Goal: Task Accomplishment & Management: Manage account settings

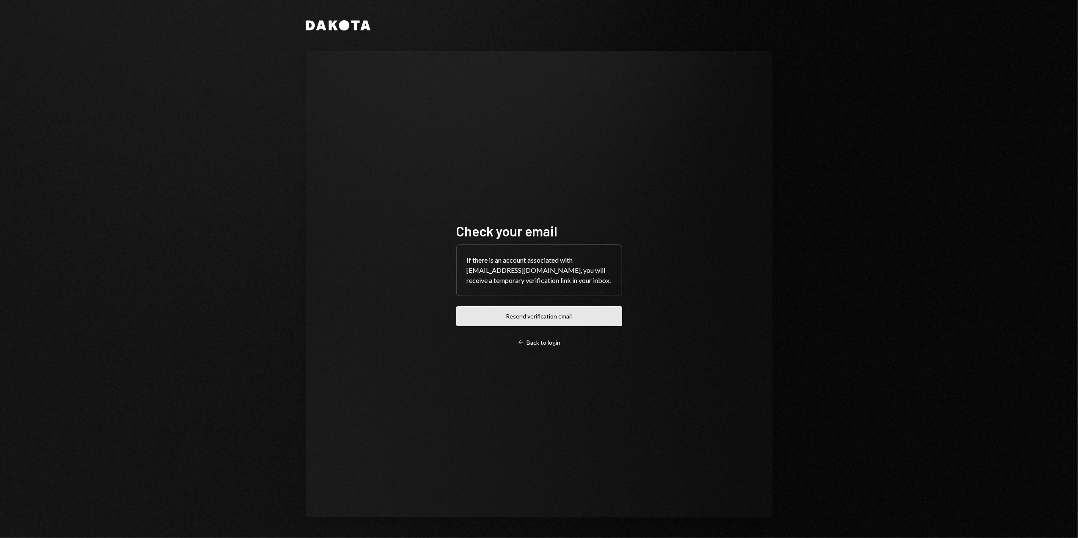
click at [544, 313] on button "Resend verification email" at bounding box center [539, 316] width 166 height 20
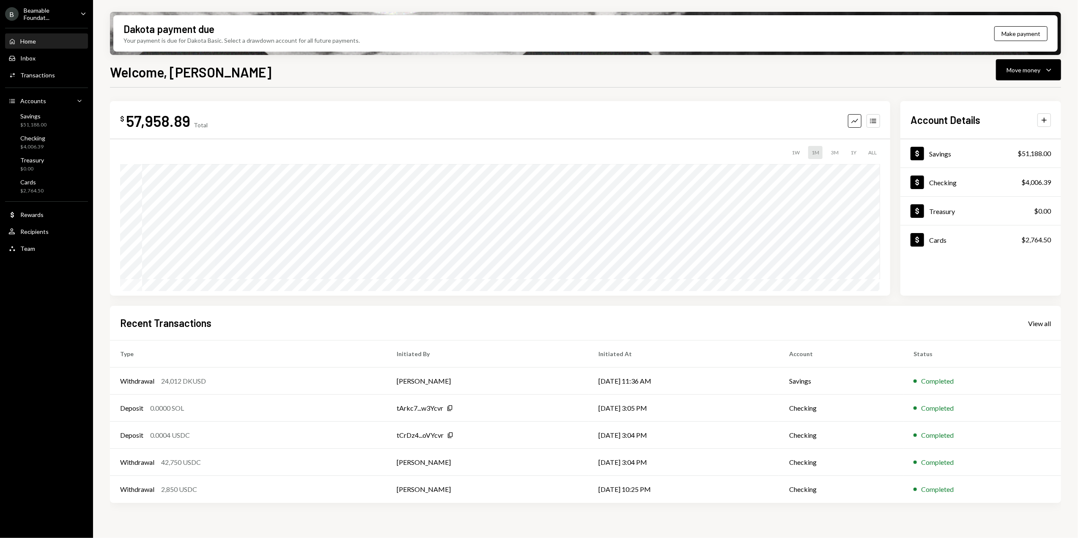
click at [46, 15] on div "Beamable Foundat..." at bounding box center [49, 14] width 50 height 14
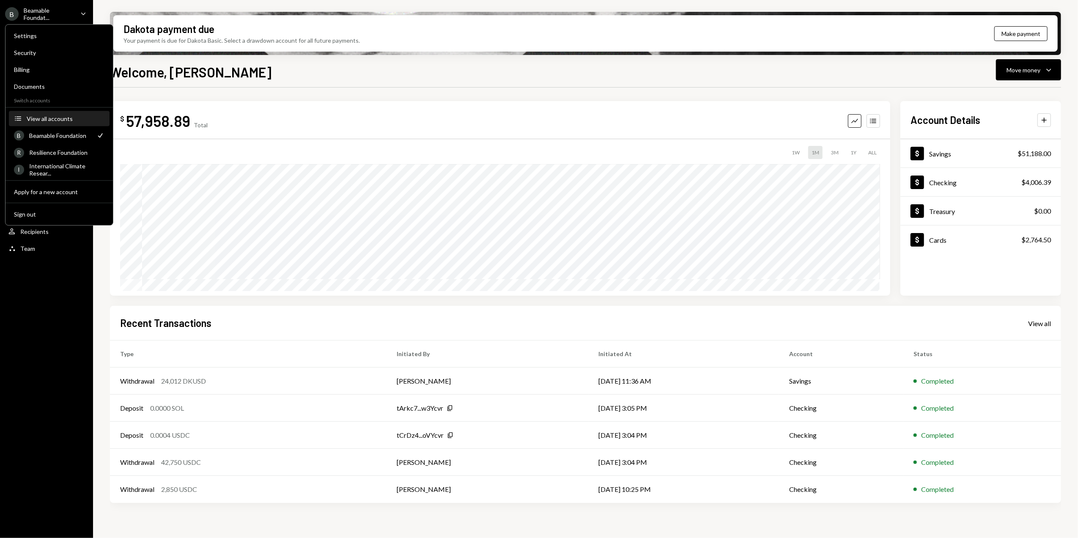
click at [51, 117] on div "View all accounts" at bounding box center [66, 118] width 78 height 7
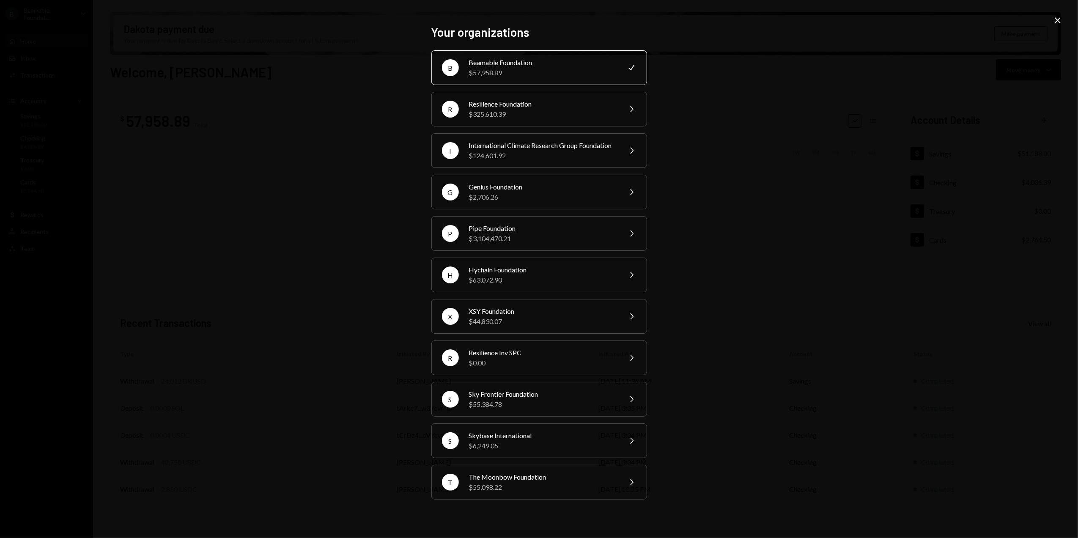
click at [1056, 20] on icon "Close" at bounding box center [1057, 20] width 10 height 10
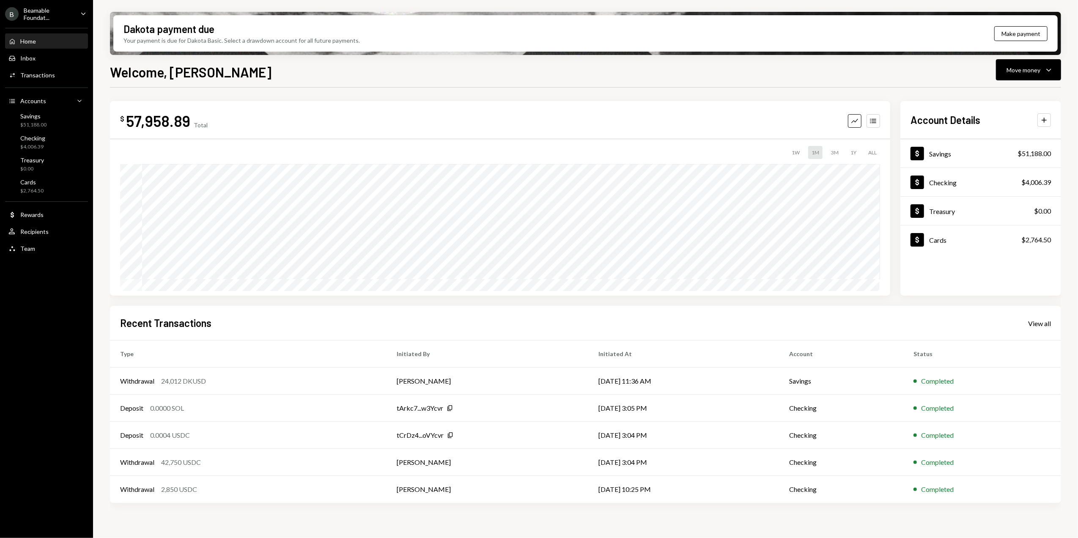
drag, startPoint x: 371, startPoint y: 69, endPoint x: 389, endPoint y: 77, distance: 19.9
click at [371, 69] on div "Welcome, [PERSON_NAME] Move money Caret Down" at bounding box center [585, 71] width 951 height 19
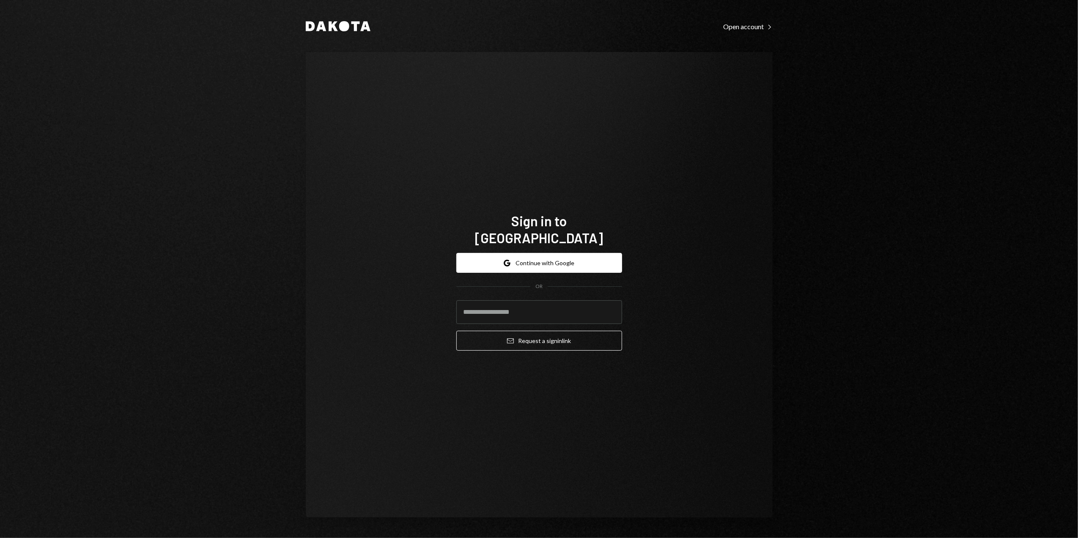
type input "**********"
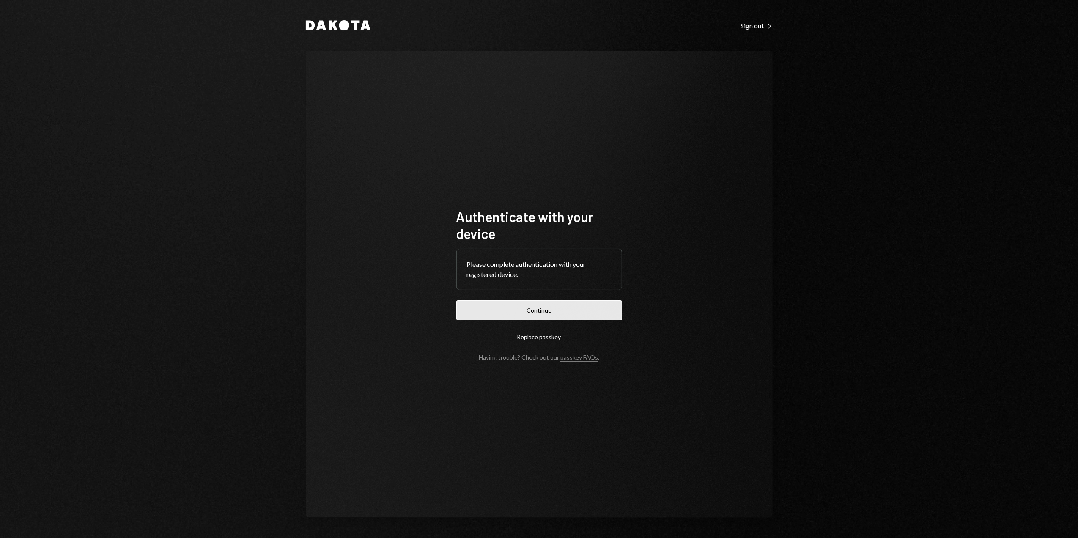
click at [531, 309] on button "Continue" at bounding box center [539, 310] width 166 height 20
